Goal: Information Seeking & Learning: Learn about a topic

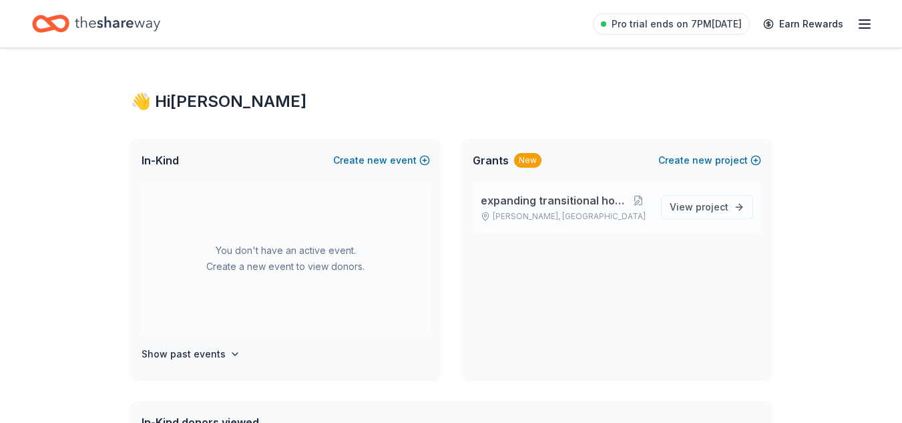
click at [529, 206] on span "expanding transitional housing" at bounding box center [554, 200] width 146 height 16
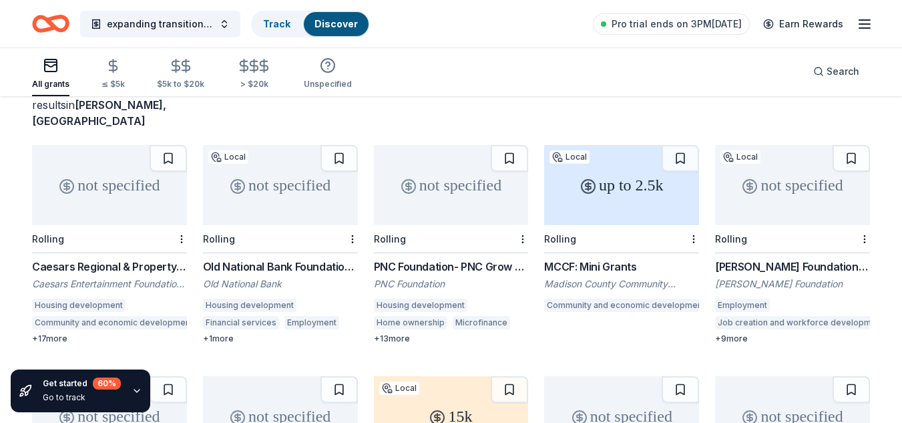
scroll to position [98, 0]
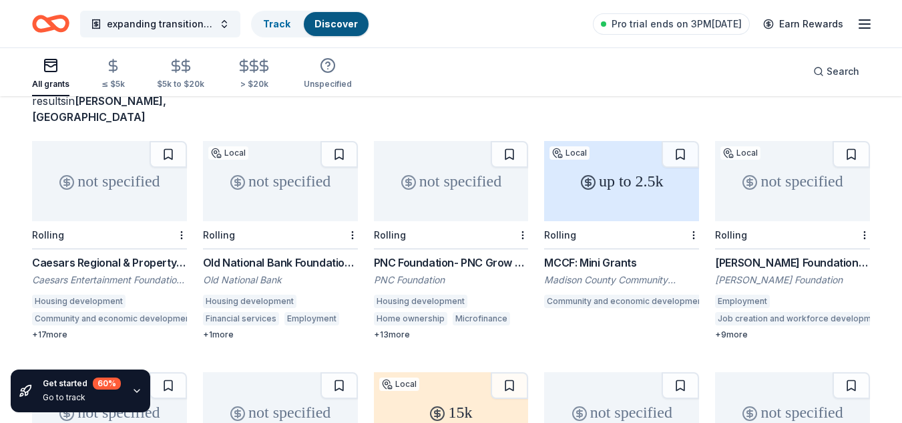
click at [789, 164] on div "not specified" at bounding box center [792, 181] width 155 height 80
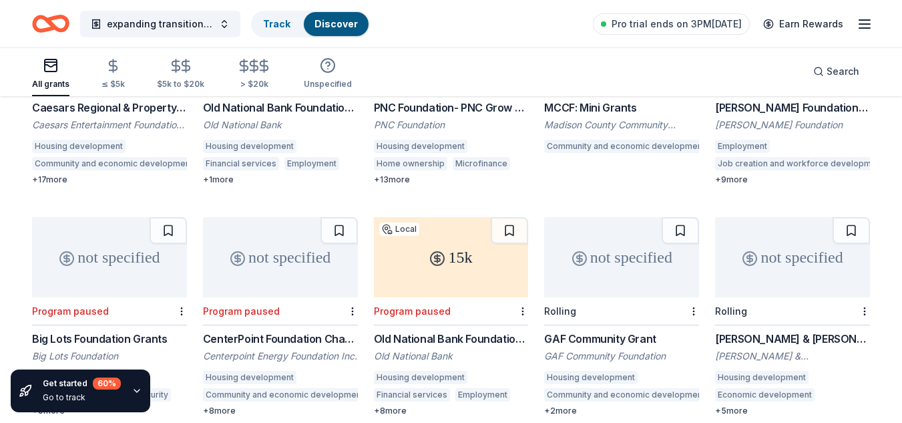
scroll to position [254, 0]
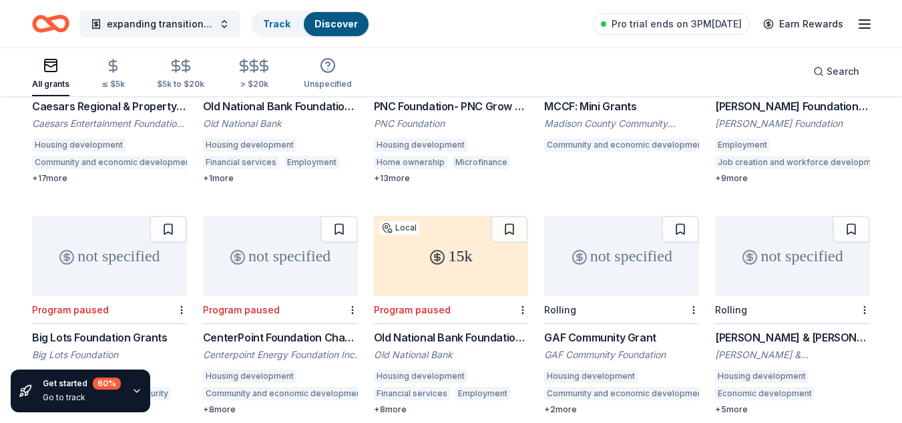
click at [600, 348] on div "GAF Community Foundation" at bounding box center [621, 354] width 155 height 13
click at [568, 404] on div "+ 2 more" at bounding box center [621, 409] width 155 height 11
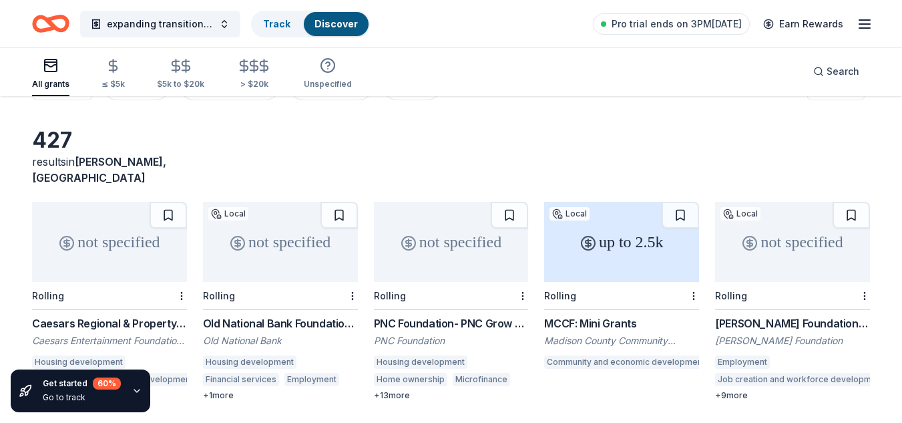
scroll to position [0, 0]
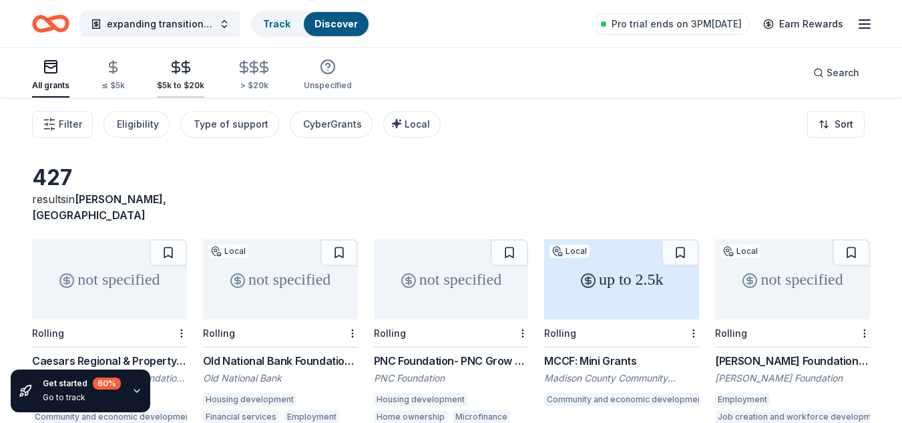
click at [184, 75] on div "$5k to $20k" at bounding box center [180, 74] width 47 height 31
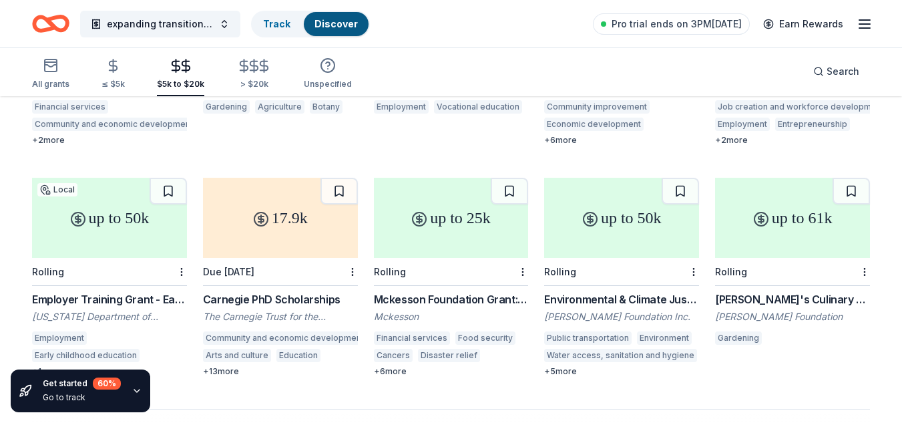
scroll to position [780, 0]
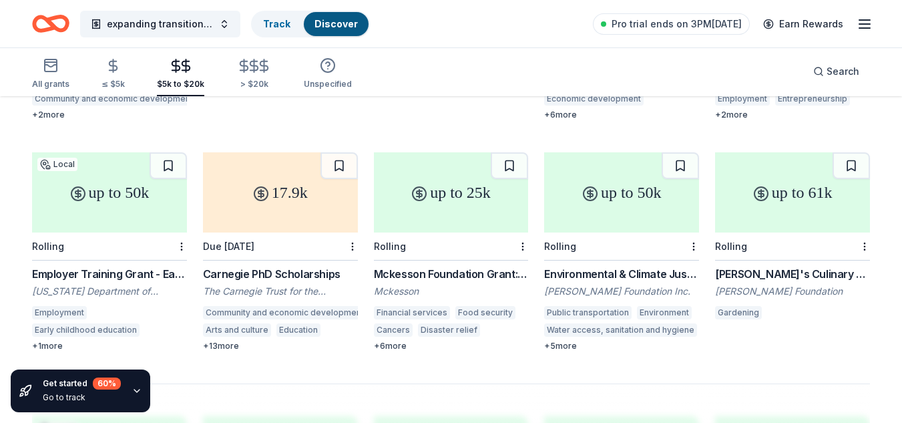
click at [428, 266] on div "Mckesson Foundation Grant: below $25,000" at bounding box center [451, 274] width 155 height 16
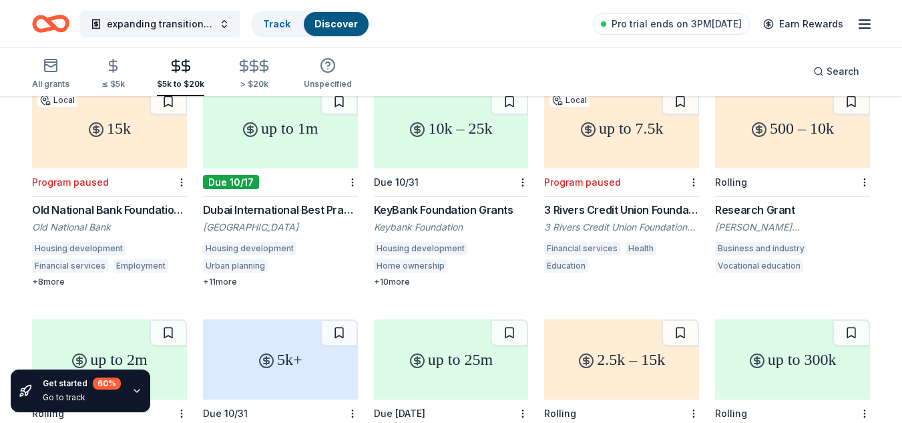
scroll to position [55, 0]
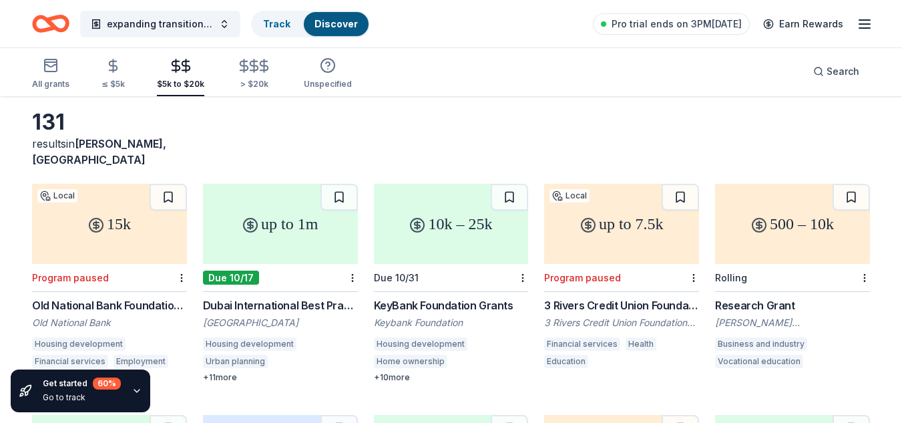
drag, startPoint x: 373, startPoint y: 288, endPoint x: 420, endPoint y: 301, distance: 49.1
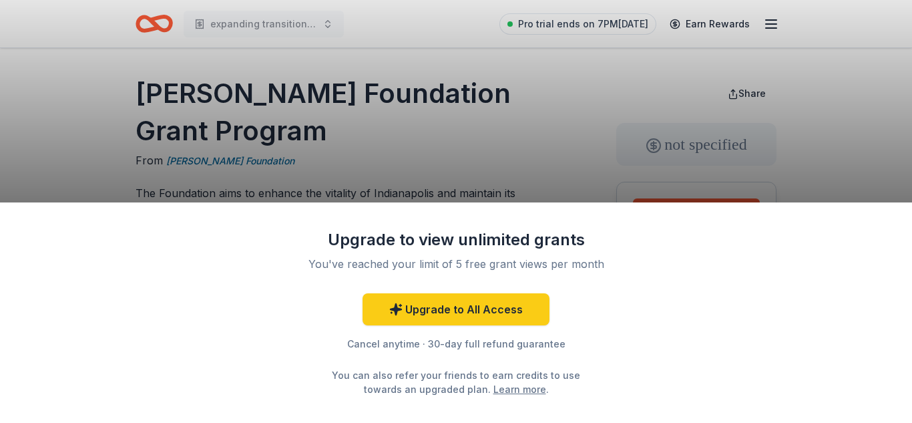
click at [516, 391] on link "Learn more" at bounding box center [520, 389] width 53 height 14
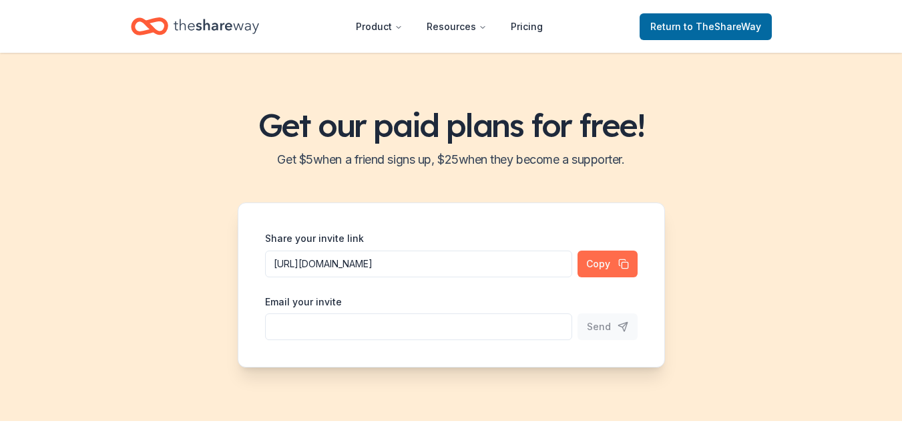
click at [595, 272] on button "Copy" at bounding box center [608, 263] width 60 height 27
click at [596, 265] on button "Copied" at bounding box center [608, 263] width 60 height 27
